Goal: Navigation & Orientation: Find specific page/section

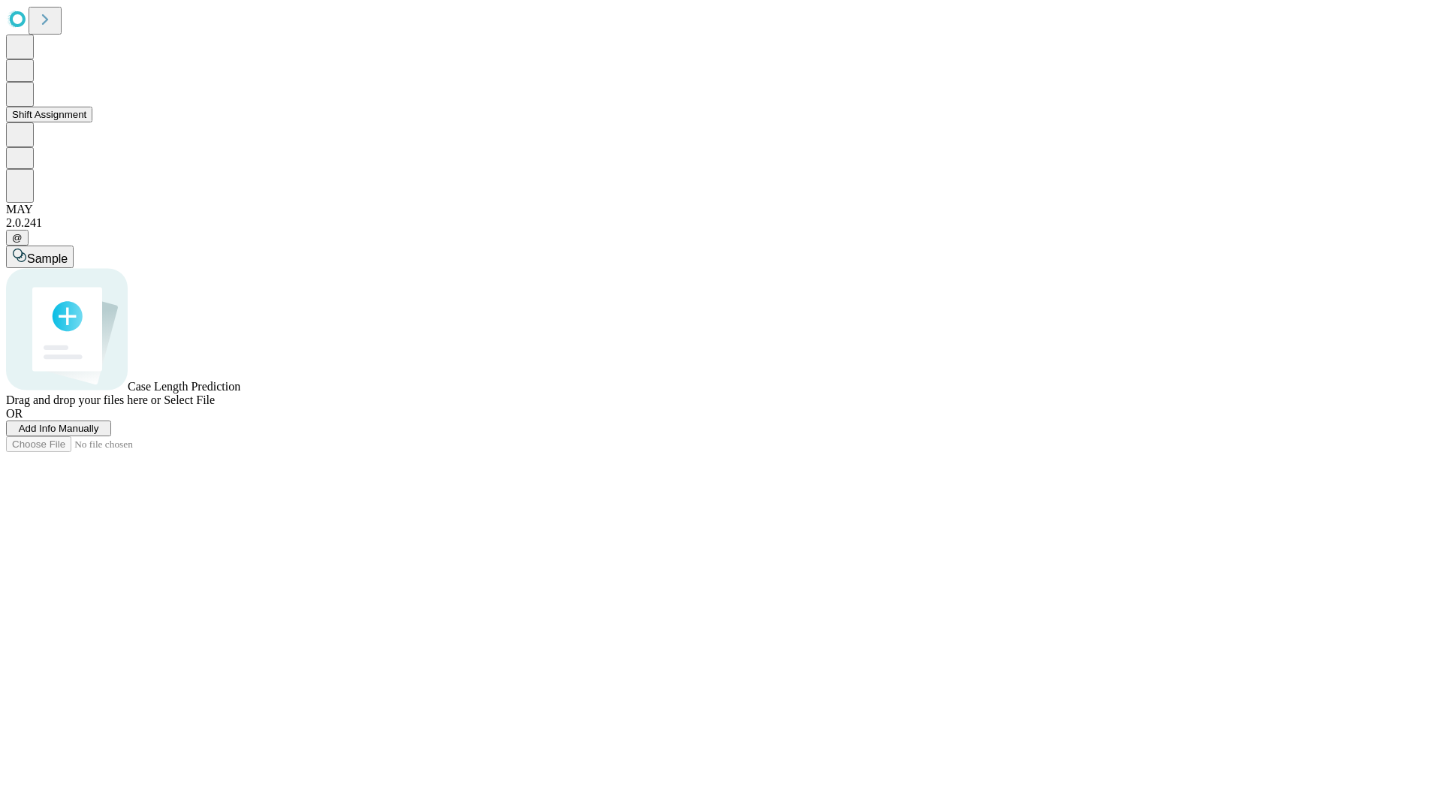
click at [92, 122] on button "Shift Assignment" at bounding box center [49, 115] width 86 height 16
